Goal: Find contact information: Find contact information

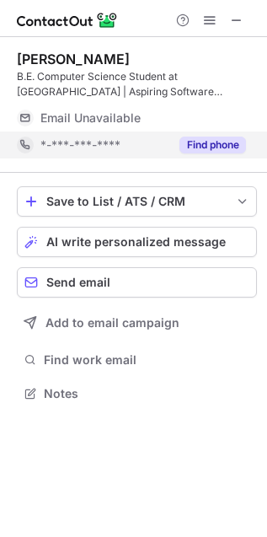
scroll to position [382, 267]
click at [188, 135] on div "Find phone" at bounding box center [207, 145] width 77 height 27
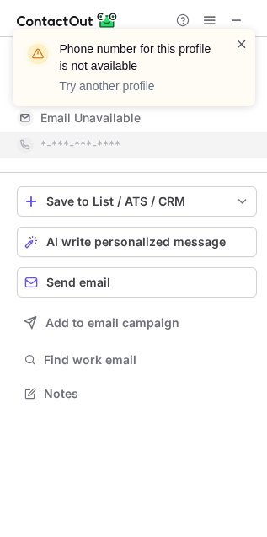
click at [248, 47] on span at bounding box center [241, 43] width 13 height 17
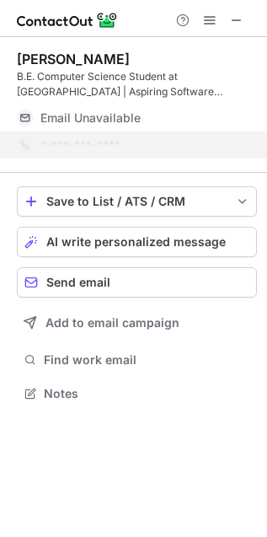
click at [239, 22] on div "Phone number for this profile is not available Try another profile" at bounding box center [134, 74] width 270 height 125
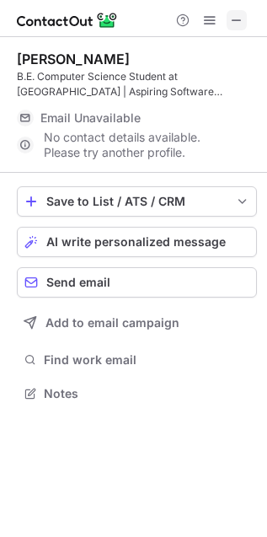
click at [235, 16] on span at bounding box center [236, 19] width 13 height 13
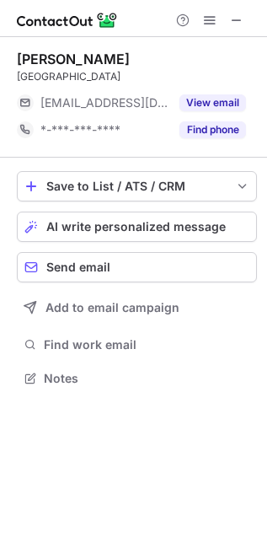
scroll to position [367, 267]
